Goal: Check status: Check status

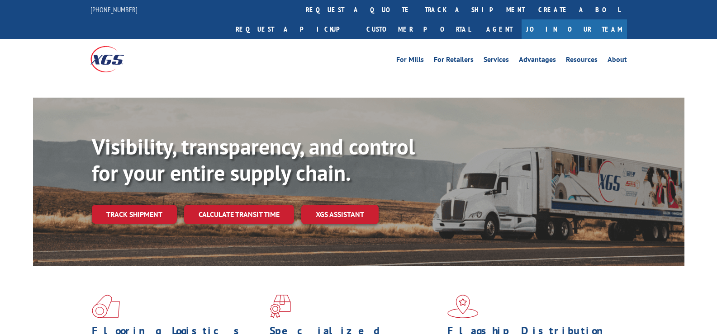
click at [143, 246] on div "Visibility, transparency, and control for your entire supply chain. Track shipm…" at bounding box center [358, 191] width 651 height 186
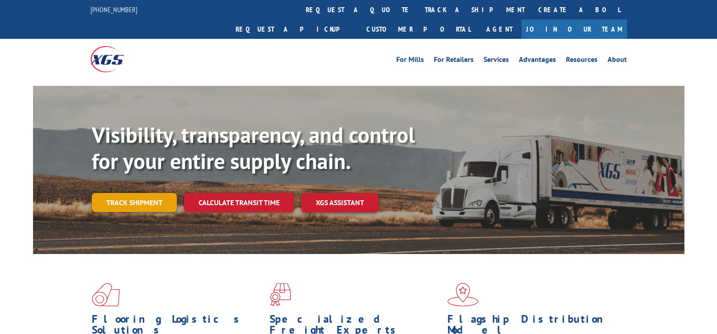
click at [140, 198] on div "Visibility, transparency, and control for your entire supply chain. Track shipm…" at bounding box center [388, 185] width 592 height 126
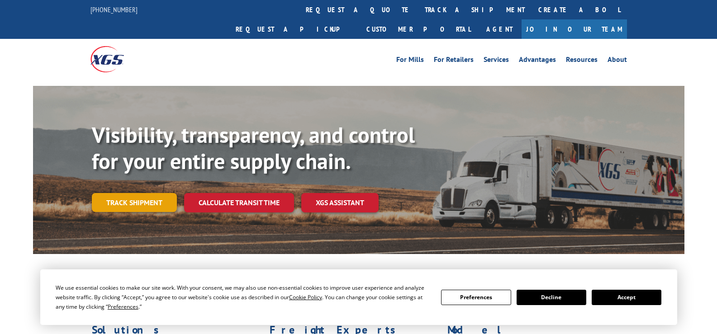
click at [141, 193] on link "Track shipment" at bounding box center [134, 202] width 85 height 19
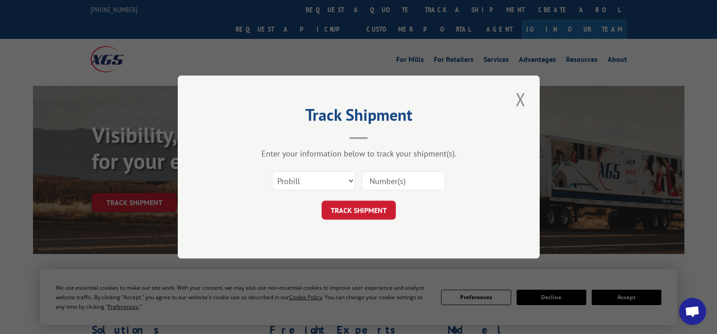
click at [411, 189] on input at bounding box center [403, 180] width 83 height 19
paste input "17386649"
type input "17386649"
click at [377, 209] on button "TRACK SHIPMENT" at bounding box center [358, 210] width 74 height 19
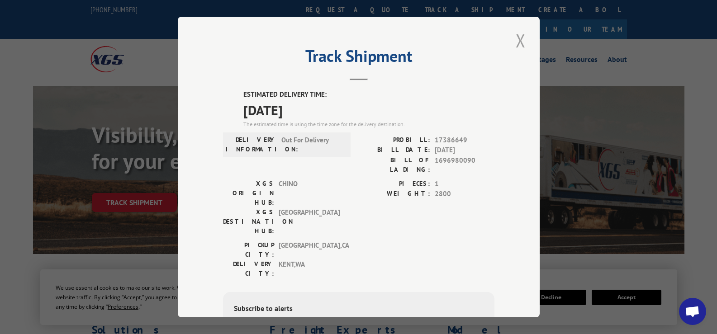
click at [513, 41] on button "Close modal" at bounding box center [520, 40] width 15 height 25
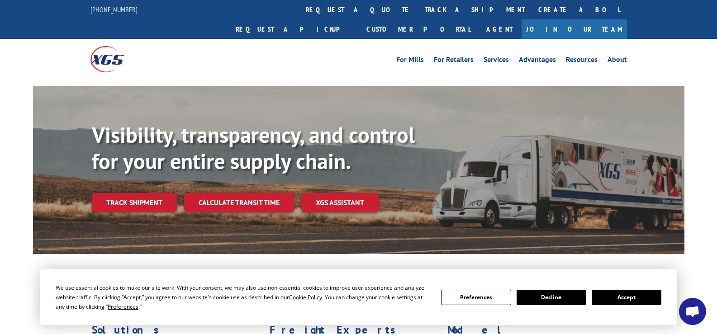
click at [614, 298] on button "Accept" at bounding box center [626, 297] width 70 height 15
